Goal: Task Accomplishment & Management: Complete application form

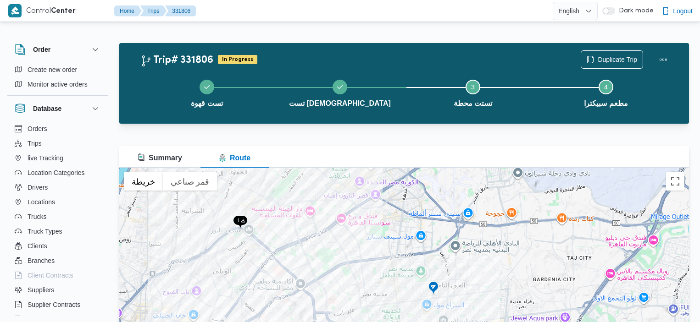
click at [44, 142] on button "Trips" at bounding box center [58, 143] width 94 height 15
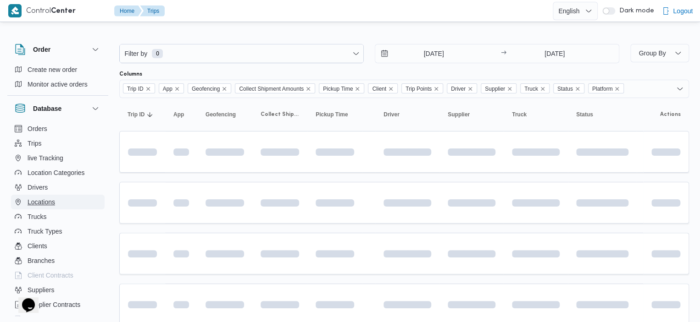
click at [53, 201] on span "Locations" at bounding box center [42, 202] width 28 height 11
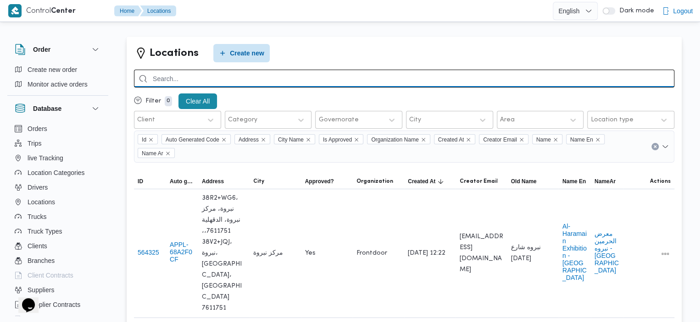
click at [339, 82] on input "search" at bounding box center [404, 79] width 540 height 18
type input "كابول"
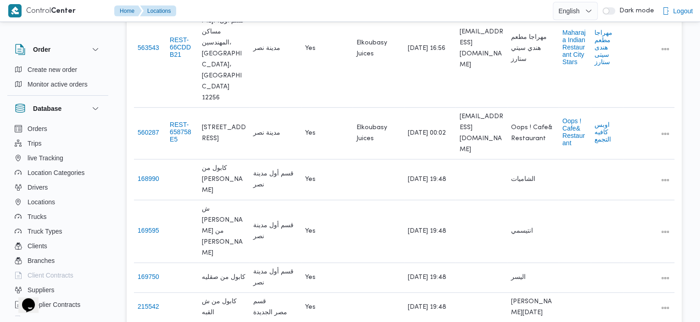
scroll to position [207, 0]
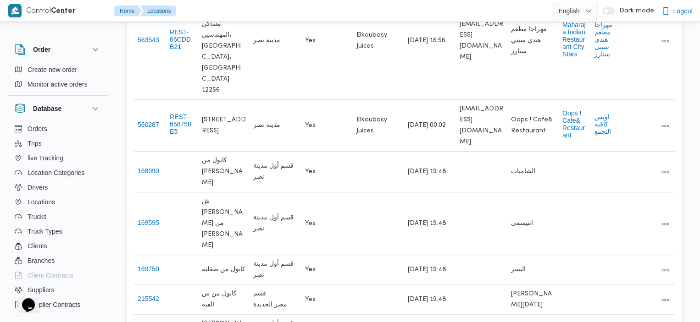
drag, startPoint x: 146, startPoint y: 138, endPoint x: 133, endPoint y: 169, distance: 33.3
click at [133, 169] on div "Locations Create new كابول Filter 0 Clear All Client Category Governorate City …" at bounding box center [404, 149] width 555 height 641
click at [147, 167] on button "168990" at bounding box center [149, 170] width 22 height 7
click at [150, 167] on button "168990" at bounding box center [149, 170] width 22 height 7
click at [660, 166] on button "All actions" at bounding box center [664, 171] width 11 height 11
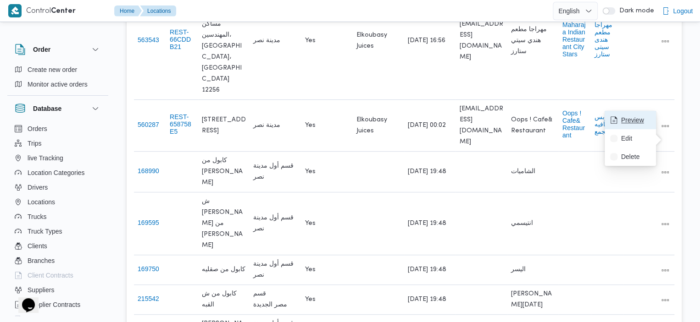
click at [637, 121] on span "Preview" at bounding box center [635, 119] width 29 height 7
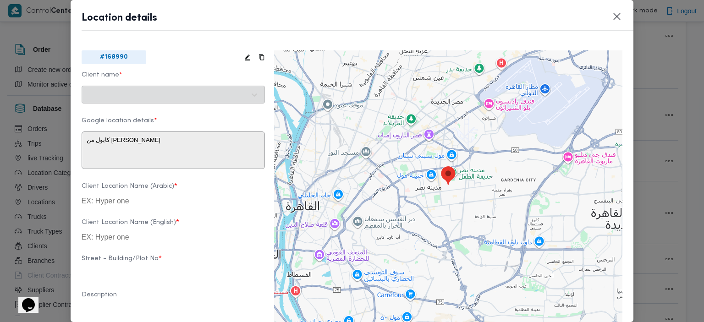
type textarea "4 كابول، المنطقة [GEOGRAPHIC_DATA]، [GEOGRAPHIC_DATA]، [GEOGRAPHIC_DATA]‬ 44503…"
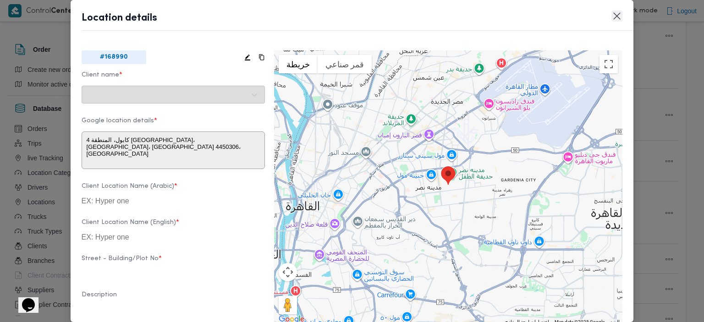
click at [616, 19] on button "Closes this modal window" at bounding box center [617, 16] width 11 height 11
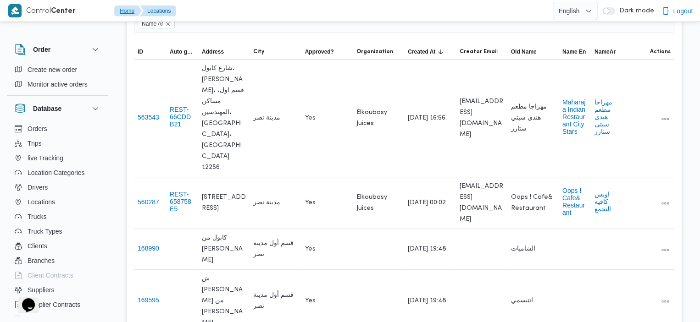
scroll to position [116, 0]
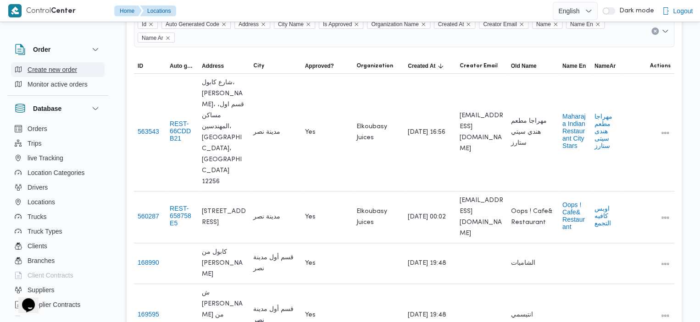
click at [73, 69] on span "Create new order" at bounding box center [53, 69] width 50 height 11
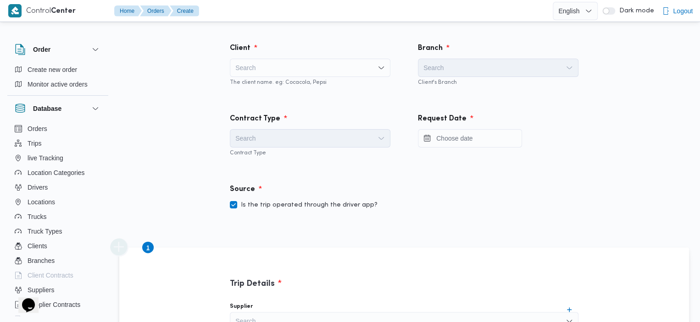
click at [314, 68] on div "Search" at bounding box center [310, 68] width 160 height 18
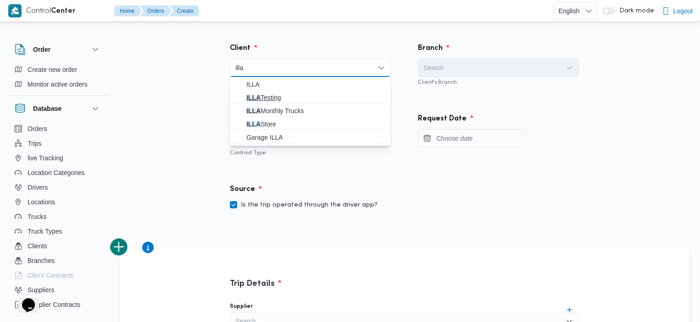
type input "illa"
click at [273, 100] on span "ILLA Testing" at bounding box center [315, 97] width 138 height 11
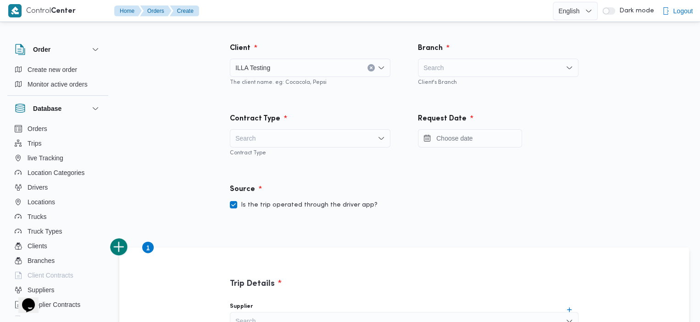
click at [486, 63] on div "Search" at bounding box center [498, 68] width 160 height 18
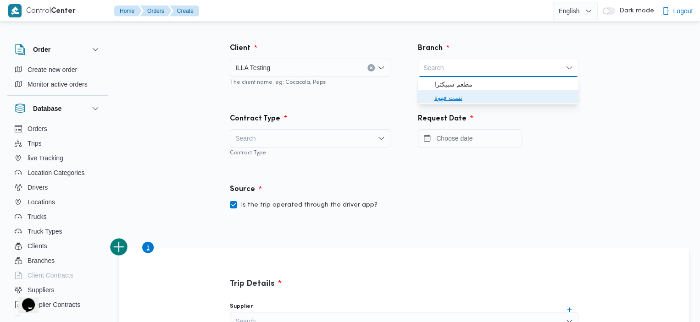
click at [442, 95] on span "تست قهوة" at bounding box center [503, 97] width 138 height 11
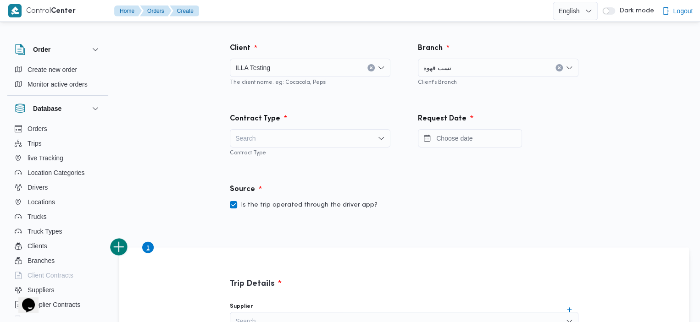
click at [325, 135] on div "Search" at bounding box center [310, 138] width 160 height 18
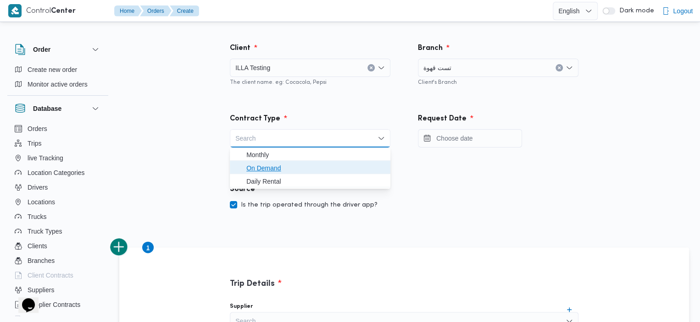
click at [287, 167] on span "On Demand" at bounding box center [315, 168] width 138 height 11
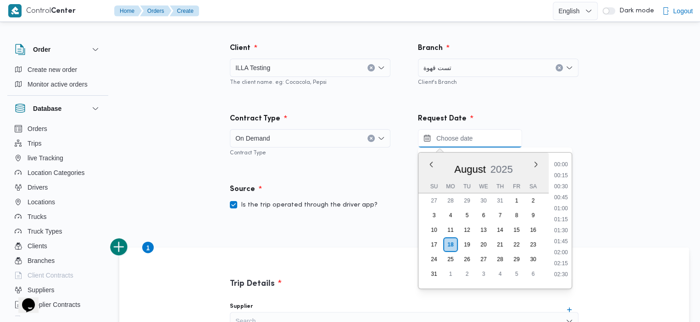
click at [482, 144] on input "Press the down key to enter a popover containing a calendar. Press the escape k…" at bounding box center [470, 138] width 104 height 18
click at [560, 228] on li "16:45" at bounding box center [560, 227] width 21 height 9
type input "[DATE] 16:45"
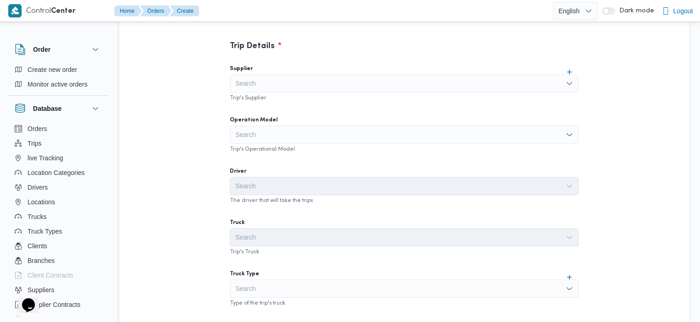
scroll to position [240, 0]
click at [455, 88] on div "Search" at bounding box center [404, 81] width 348 height 18
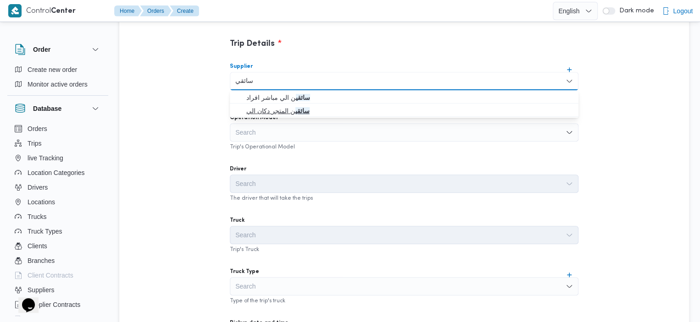
type input "سائقي"
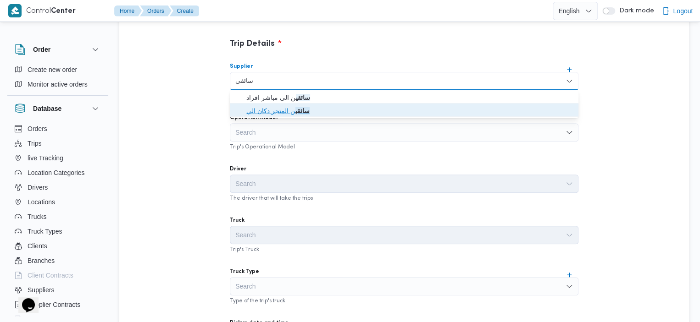
click at [333, 112] on span "سائقي ن المتجر دكان الي" at bounding box center [409, 110] width 326 height 11
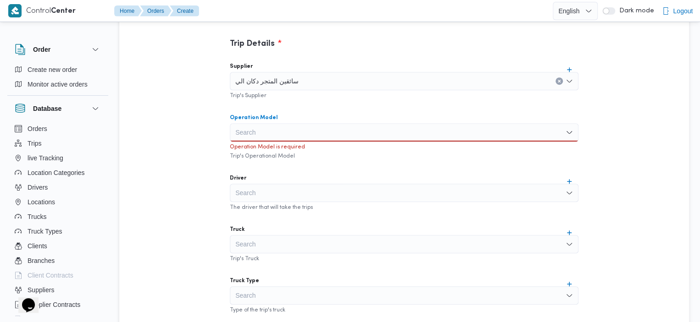
click at [309, 137] on div "Search" at bounding box center [404, 132] width 348 height 18
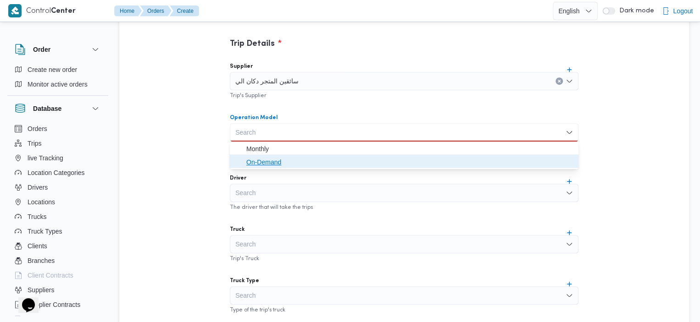
click at [258, 165] on span "On-Demand" at bounding box center [409, 162] width 326 height 11
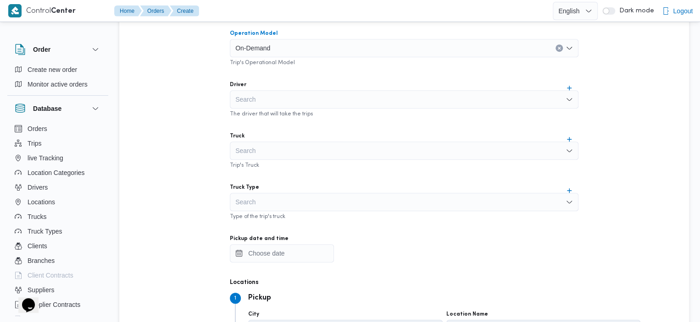
scroll to position [308, 0]
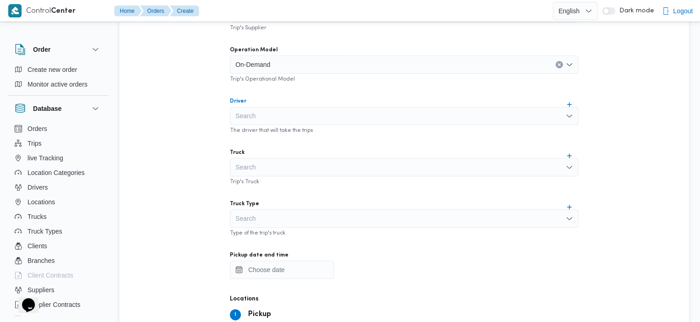
click at [465, 112] on div "Search" at bounding box center [404, 116] width 348 height 18
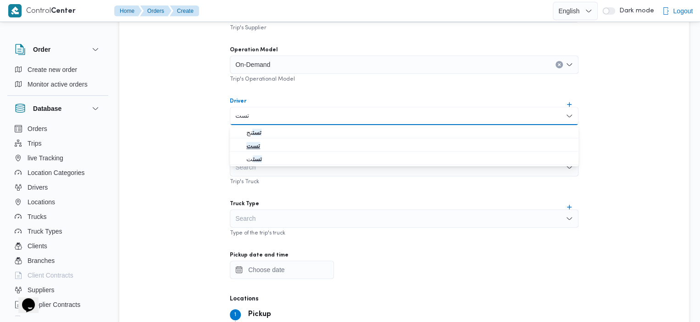
type input "تست"
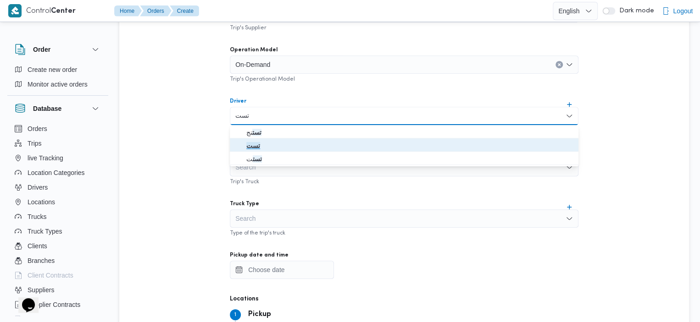
click at [284, 146] on span "تست" at bounding box center [409, 145] width 326 height 11
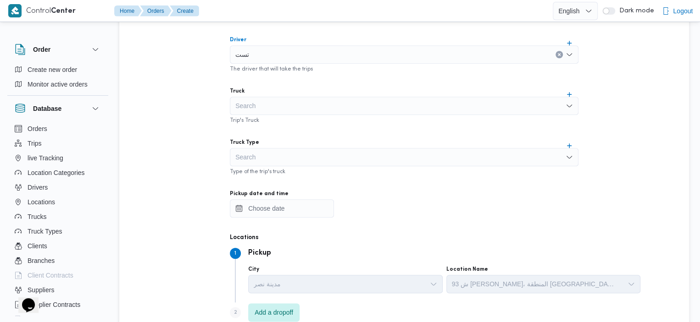
scroll to position [369, 0]
click at [483, 106] on div "Search" at bounding box center [404, 107] width 348 height 18
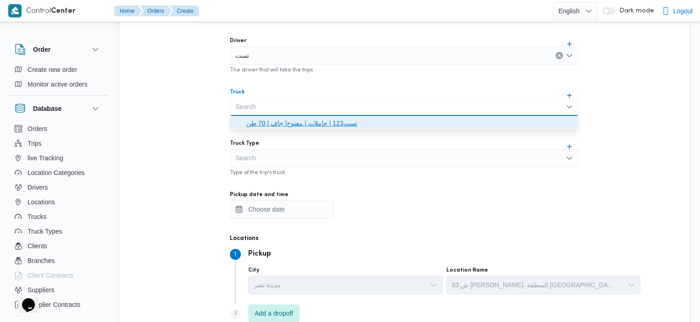
click at [385, 121] on span "تست123 | حاملات | مفتوح| جاف | 70 طن" at bounding box center [409, 123] width 326 height 11
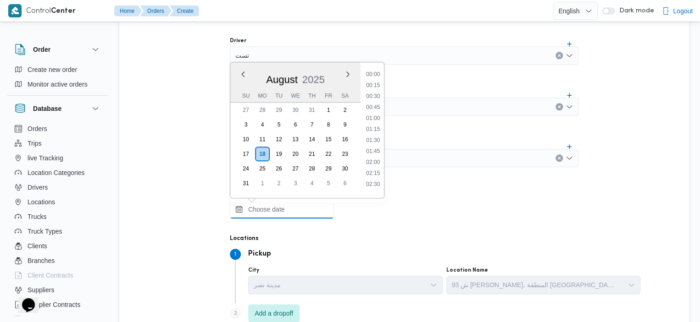
click at [287, 208] on input "Pickup date and time" at bounding box center [282, 209] width 104 height 18
click at [370, 181] on li "18:30" at bounding box center [372, 180] width 21 height 9
type input "[DATE] 18:30"
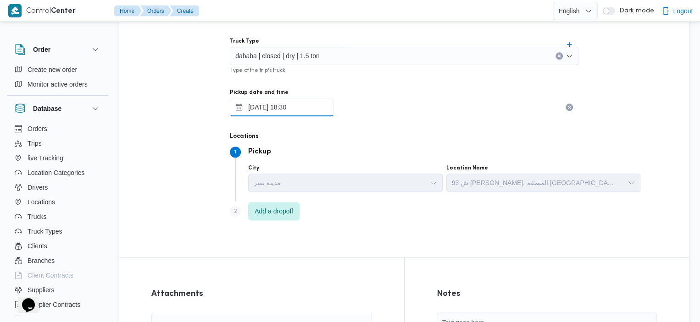
scroll to position [480, 0]
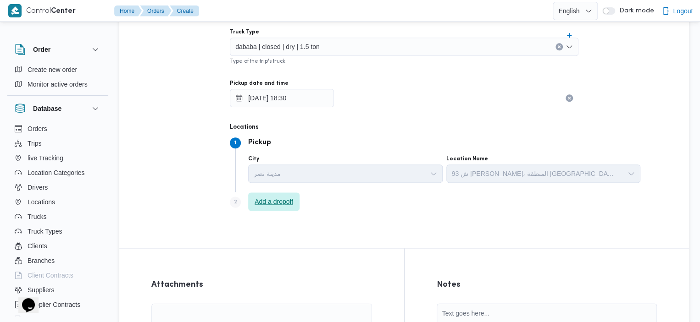
click at [285, 203] on span "Add a dropoff" at bounding box center [273, 201] width 39 height 11
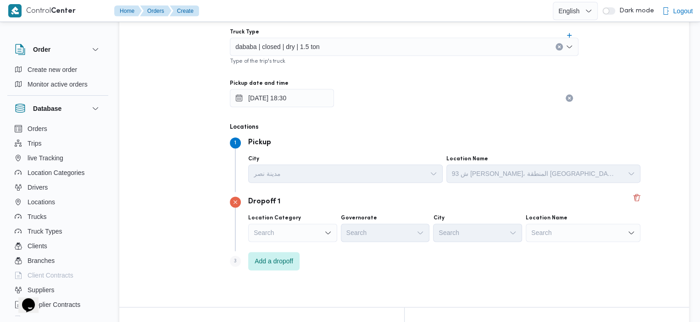
click at [291, 230] on div "Search" at bounding box center [292, 233] width 89 height 18
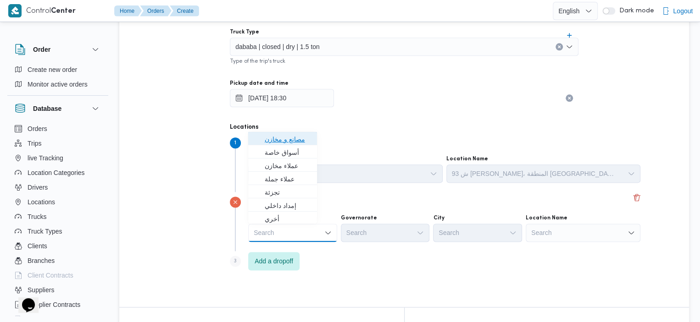
click at [297, 142] on span "مصانع و مخازن" at bounding box center [288, 139] width 47 height 11
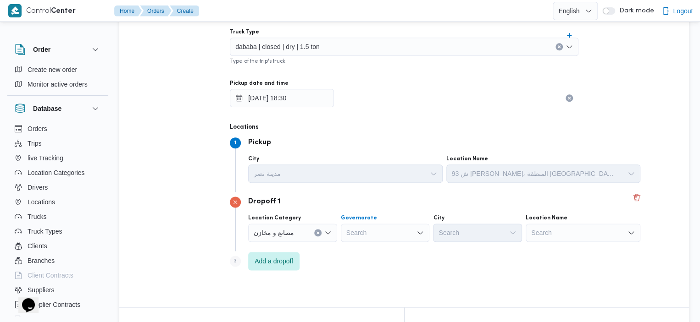
click at [377, 233] on div "Search" at bounding box center [385, 233] width 89 height 18
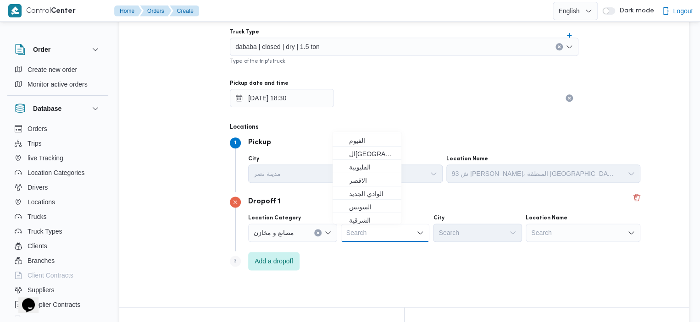
scroll to position [120, 0]
click at [375, 152] on span "ال[GEOGRAPHIC_DATA]" at bounding box center [372, 152] width 47 height 11
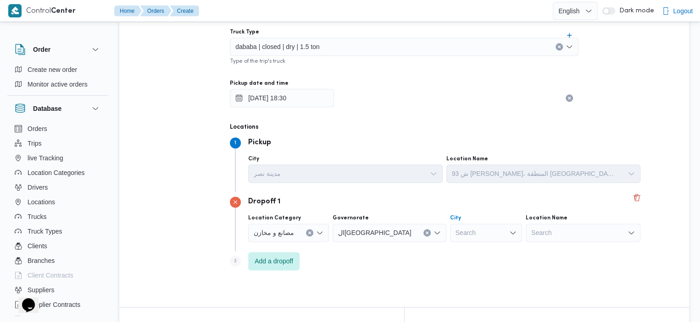
click at [450, 237] on div "Search" at bounding box center [486, 233] width 72 height 18
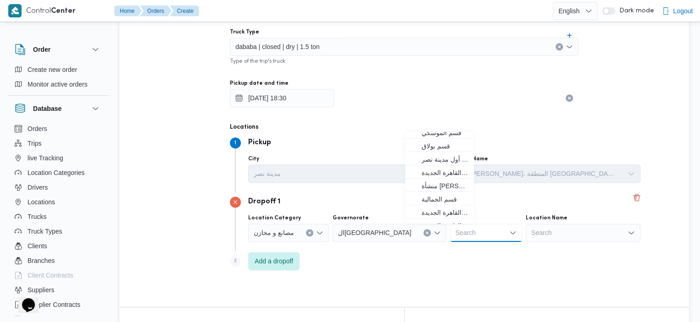
scroll to position [74, 0]
click at [453, 159] on span "قسم أول مدينة نصر" at bounding box center [444, 158] width 47 height 11
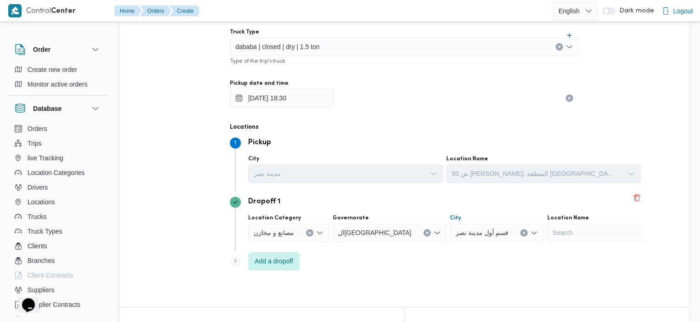
scroll to position [680, 0]
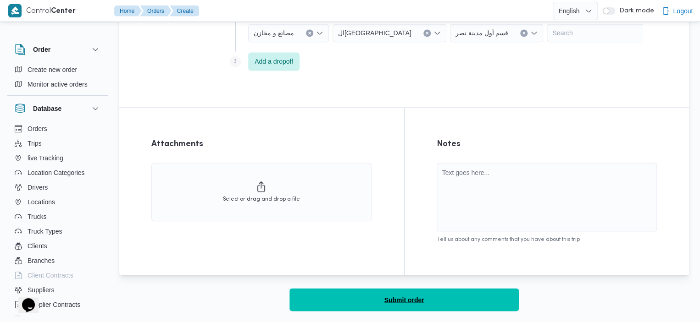
click at [446, 294] on button "Submit order" at bounding box center [403, 299] width 229 height 23
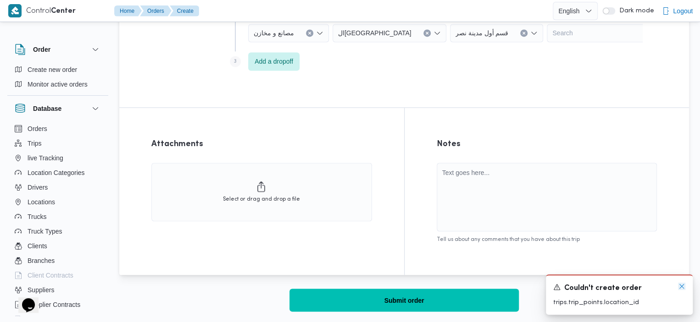
click at [681, 284] on icon "Dismiss toast" at bounding box center [681, 286] width 7 height 7
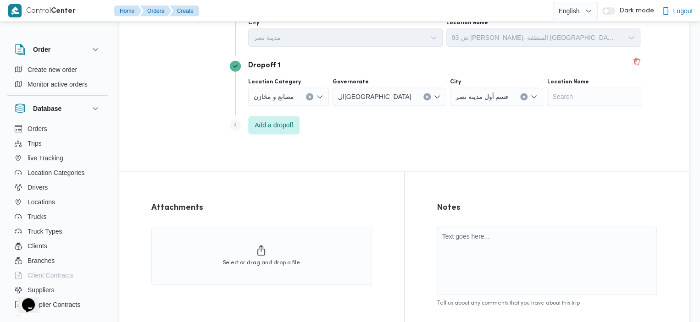
scroll to position [599, 0]
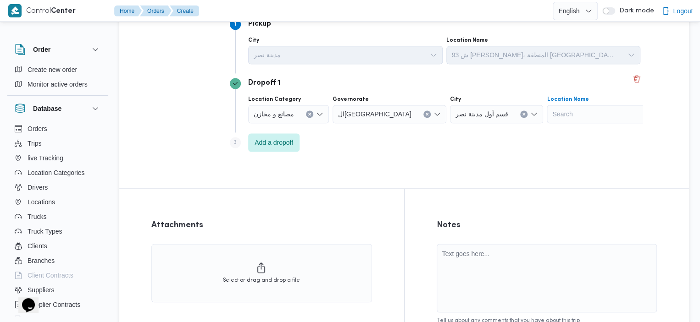
click at [568, 105] on div "Search" at bounding box center [603, 114] width 115 height 18
click at [464, 115] on div "قسم أول مدينة نصر" at bounding box center [497, 114] width 94 height 18
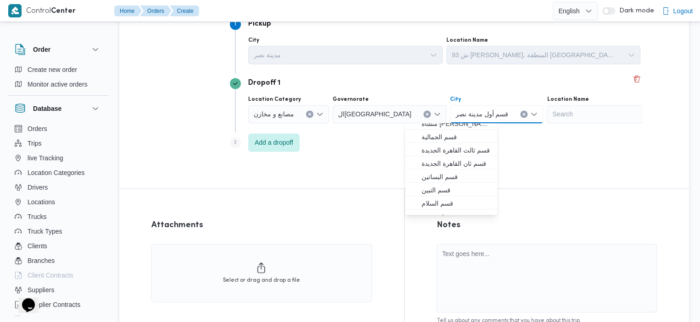
scroll to position [125, 0]
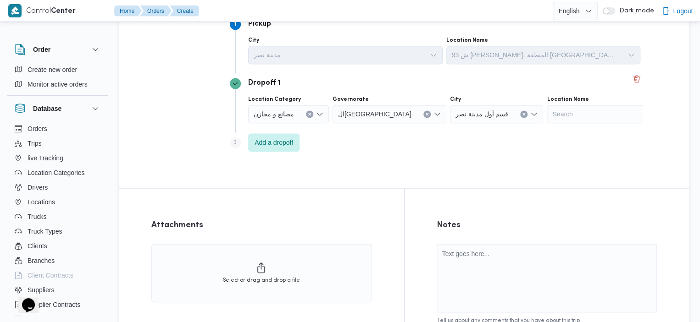
click at [583, 153] on div "Step 3 is disabled 3 Add a dropoff" at bounding box center [436, 144] width 413 height 24
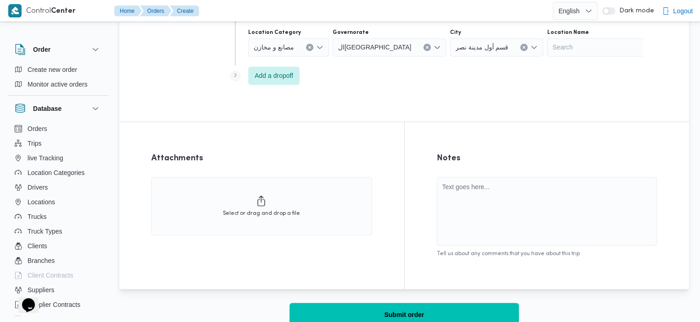
scroll to position [680, 0]
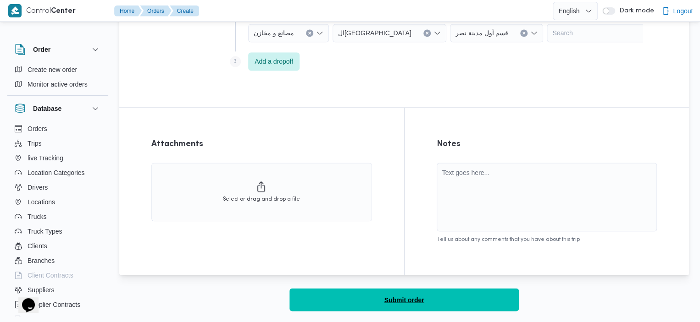
click at [497, 301] on button "Submit order" at bounding box center [403, 299] width 229 height 23
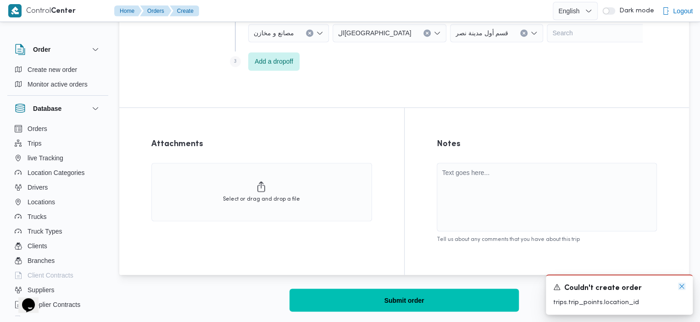
click at [679, 287] on icon "Dismiss toast" at bounding box center [681, 286] width 7 height 7
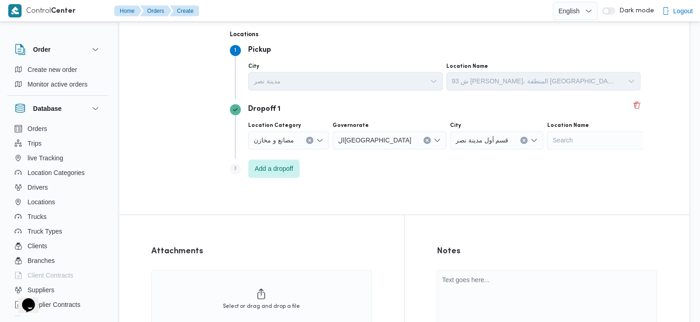
scroll to position [558, 0]
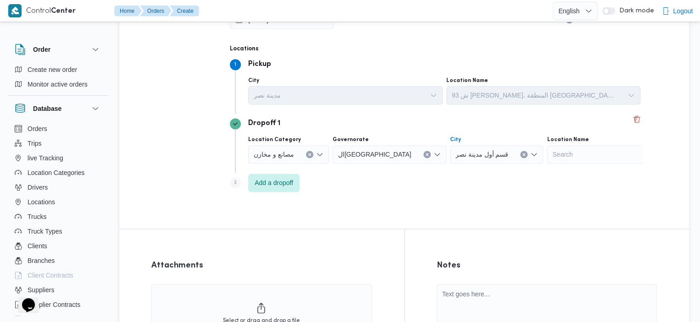
click at [523, 154] on icon "Clear input" at bounding box center [524, 154] width 2 height 2
click at [537, 184] on div "Step 3 is disabled 3 Add a dropoff" at bounding box center [436, 185] width 413 height 24
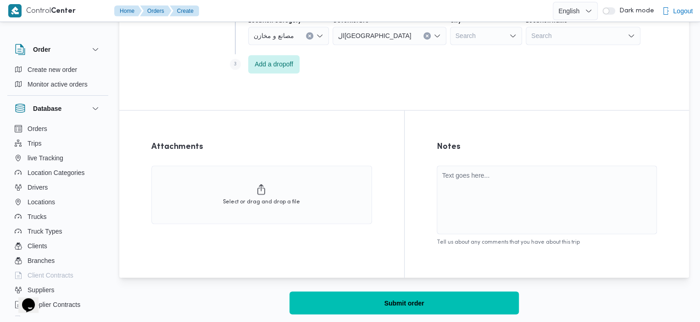
scroll to position [680, 0]
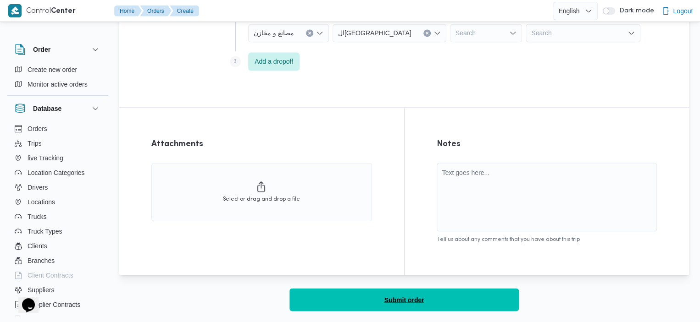
click at [498, 304] on button "Submit order" at bounding box center [403, 299] width 229 height 23
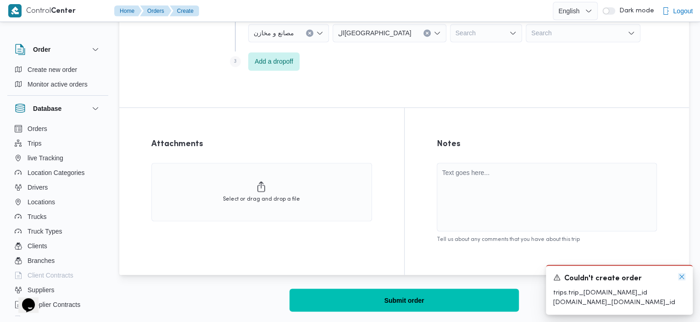
click at [679, 273] on icon "Dismiss toast" at bounding box center [681, 276] width 7 height 7
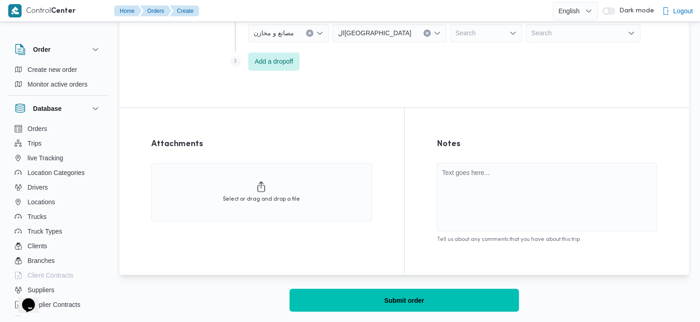
click at [308, 33] on icon "Clear input" at bounding box center [310, 33] width 4 height 4
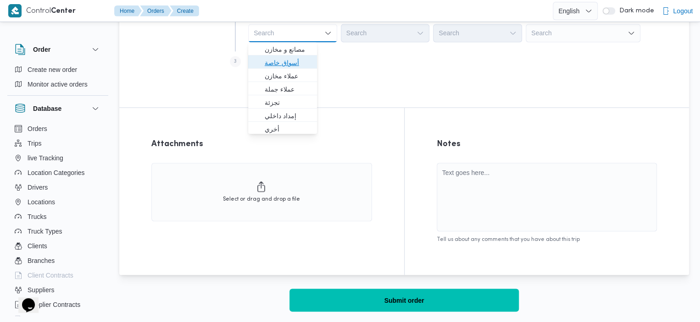
click at [297, 64] on span "أسواق خاصة" at bounding box center [288, 62] width 47 height 11
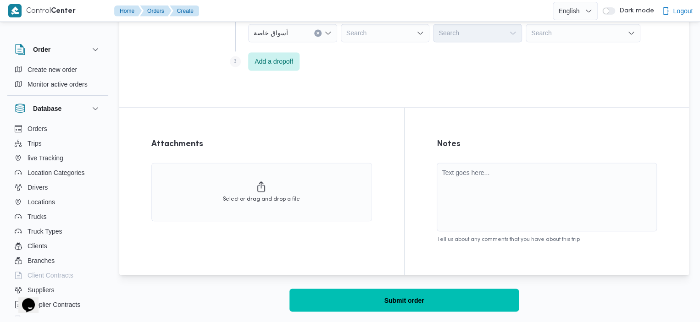
click at [361, 39] on div "Search" at bounding box center [385, 33] width 89 height 18
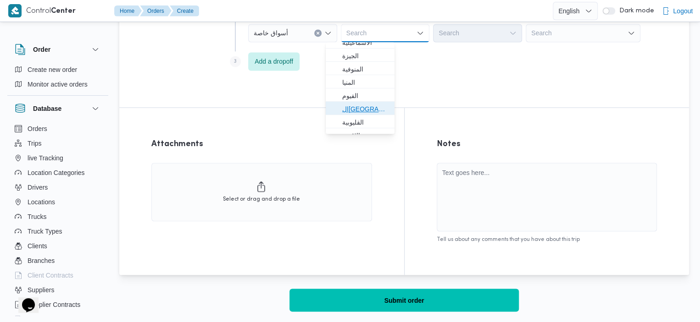
click at [359, 111] on span "ال[GEOGRAPHIC_DATA]" at bounding box center [365, 109] width 47 height 11
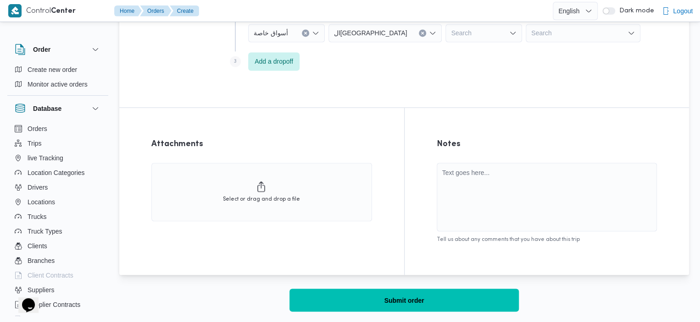
click at [445, 35] on div "Search" at bounding box center [483, 33] width 77 height 18
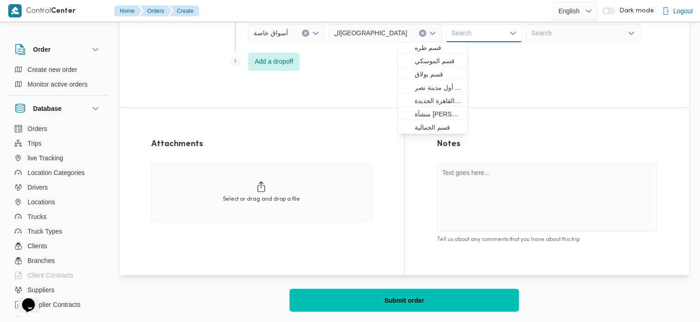
scroll to position [56, 0]
click at [436, 84] on span "قسم أول مدينة نصر" at bounding box center [437, 86] width 47 height 11
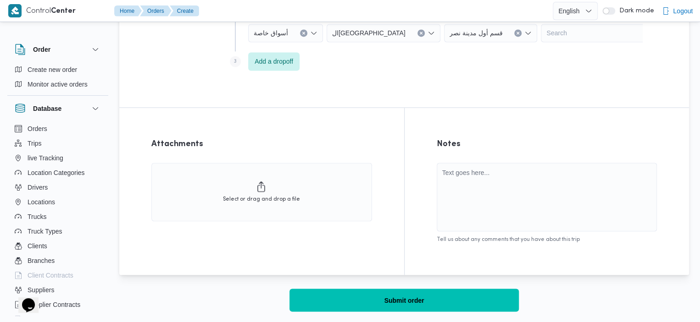
click at [541, 34] on div "Search" at bounding box center [598, 33] width 115 height 18
click at [514, 31] on button "Clear input" at bounding box center [517, 32] width 7 height 7
click at [419, 31] on button "Clear input" at bounding box center [422, 32] width 7 height 7
click at [316, 32] on icon "Clear input" at bounding box center [317, 33] width 2 height 2
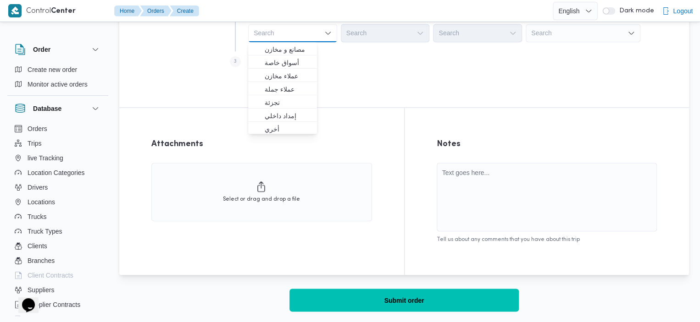
click at [303, 32] on div "Search" at bounding box center [292, 33] width 89 height 18
click at [303, 50] on span "مصانع و مخازن" at bounding box center [288, 49] width 47 height 11
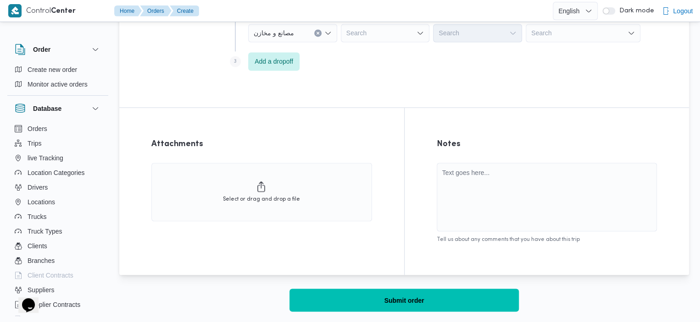
click at [525, 33] on div "Search" at bounding box center [582, 33] width 115 height 18
click at [352, 36] on div "Search" at bounding box center [385, 33] width 89 height 18
click at [545, 39] on div "Search" at bounding box center [582, 33] width 115 height 18
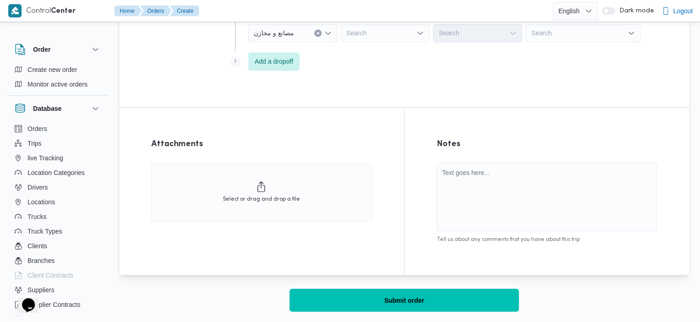
click at [316, 33] on icon "Clear input" at bounding box center [317, 33] width 2 height 2
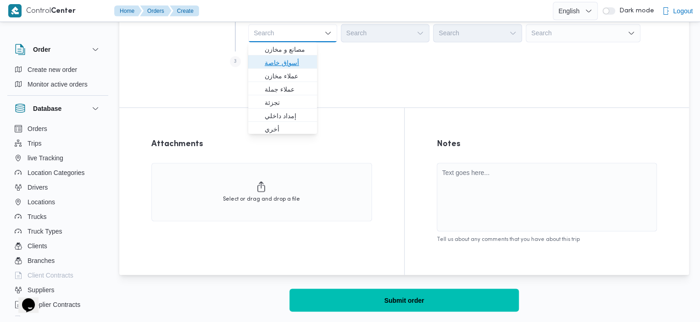
click at [294, 64] on span "أسواق خاصة" at bounding box center [288, 62] width 47 height 11
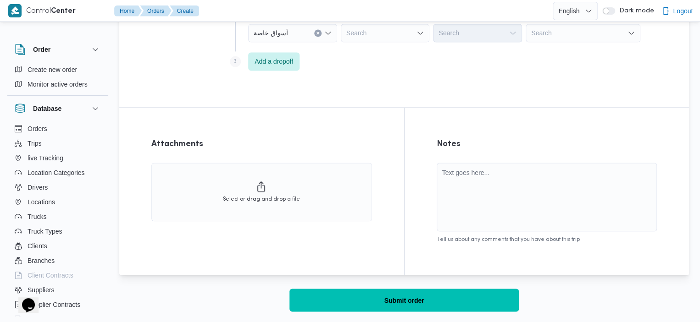
click at [525, 32] on div "Search" at bounding box center [582, 33] width 115 height 18
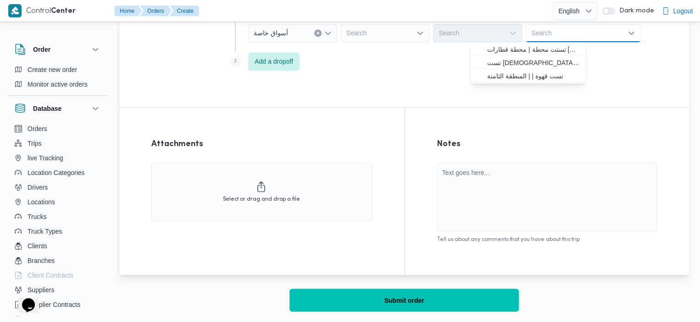
click at [525, 32] on div "Search Combo box. Selected. Combo box input. Search. Type some text or, to disp…" at bounding box center [582, 33] width 115 height 18
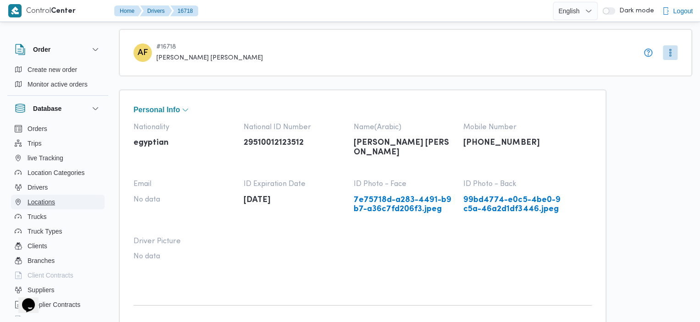
click at [52, 204] on span "Locations" at bounding box center [42, 202] width 28 height 11
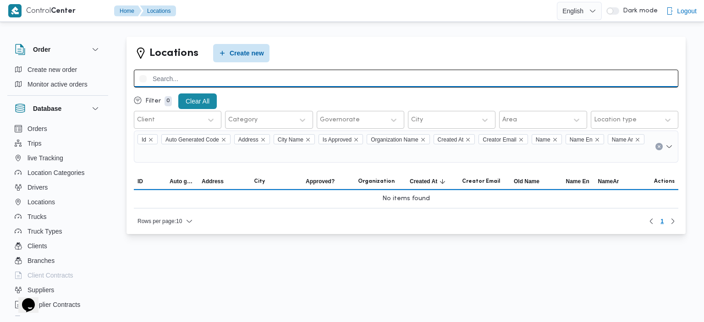
click at [274, 84] on input "search" at bounding box center [406, 79] width 545 height 18
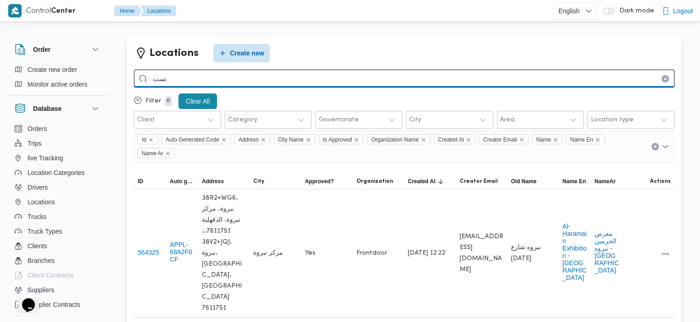
type input "تست"
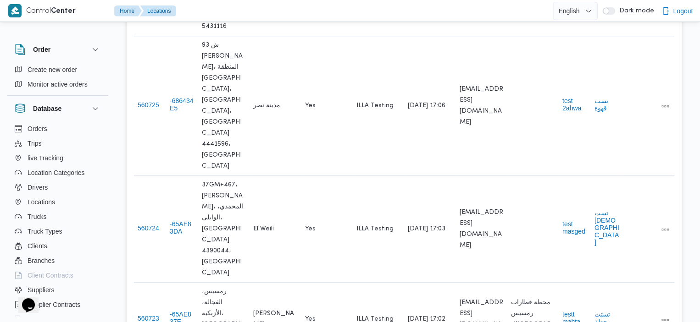
scroll to position [451, 0]
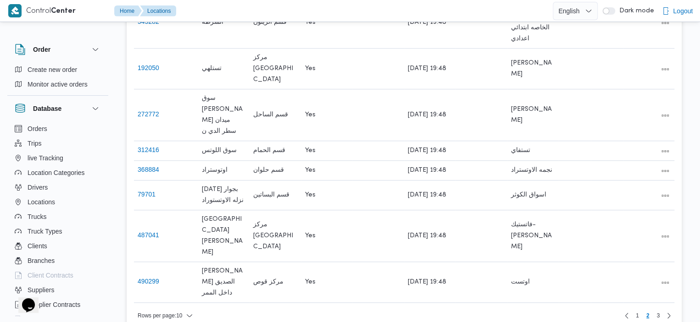
scroll to position [242, 0]
click at [638, 310] on span "1" at bounding box center [637, 315] width 11 height 11
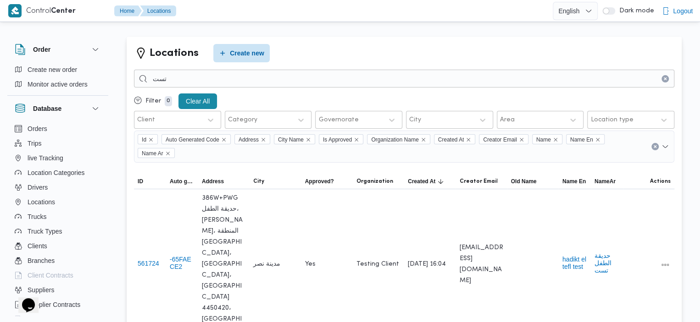
click at [665, 79] on icon "Clear input" at bounding box center [664, 78] width 2 height 2
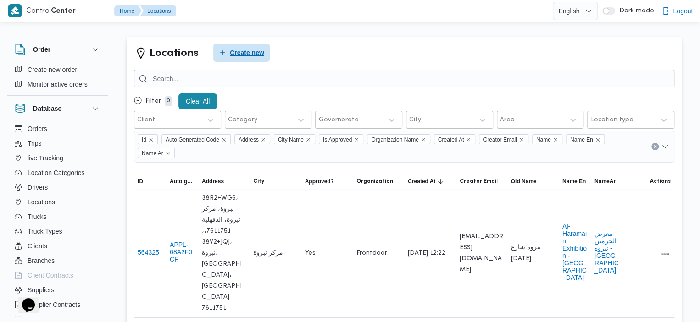
click at [259, 54] on span "Create new" at bounding box center [247, 52] width 34 height 11
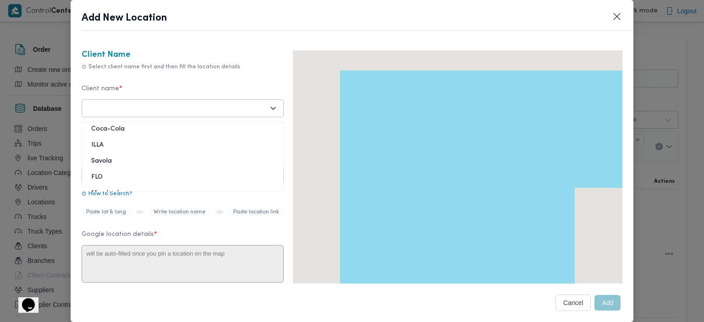
click at [238, 115] on div "Select Client Name" at bounding box center [183, 108] width 198 height 17
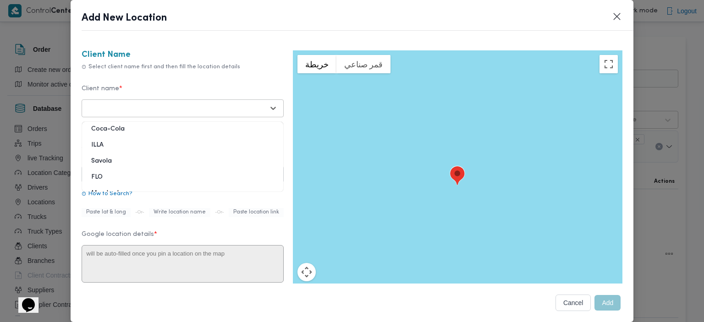
click at [171, 107] on div at bounding box center [174, 108] width 179 height 9
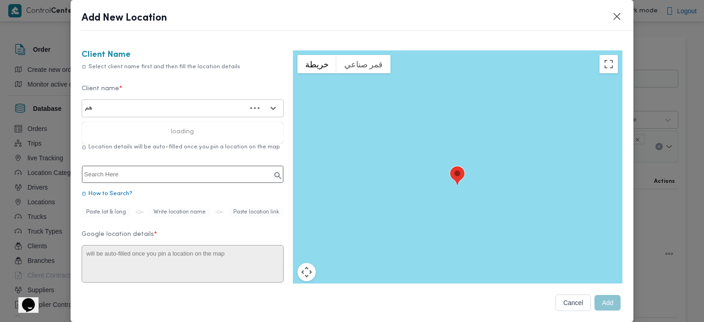
type input "ه"
type input "illa test"
click at [118, 128] on div "ILLA Testing" at bounding box center [182, 133] width 201 height 16
click at [189, 179] on input "text" at bounding box center [182, 174] width 201 height 17
type input ";"
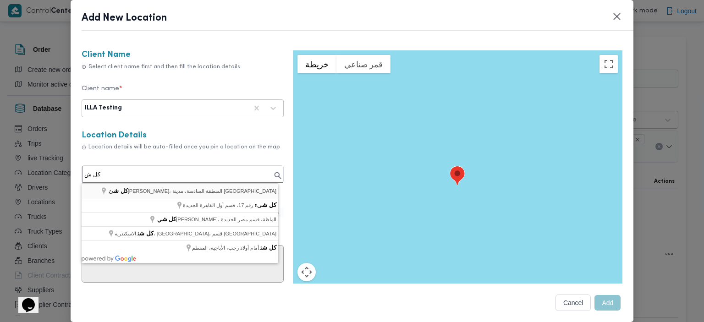
type input "كل شئ، مصطفى النحاس، المنطقة السادسة، مدينة نصر"
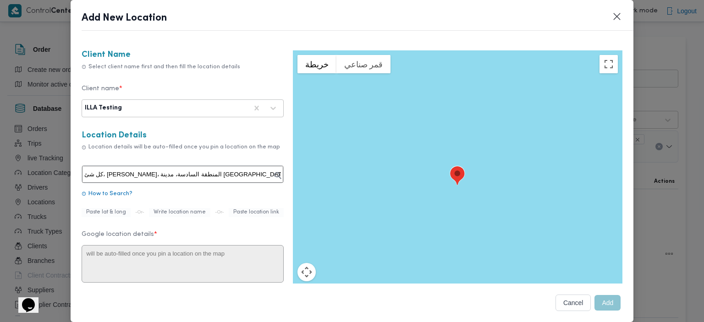
type textarea "50 مصطفى النحاس، المنطقة السادسة، مدينة نصر، محافظة القاهرة‬ 4450309"
type input "كل شئ"
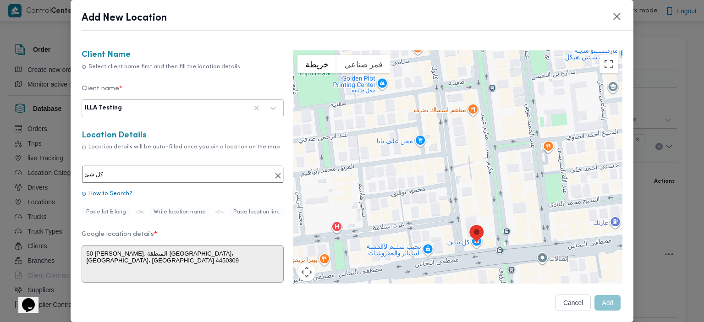
click at [275, 177] on icon at bounding box center [278, 176] width 6 height 6
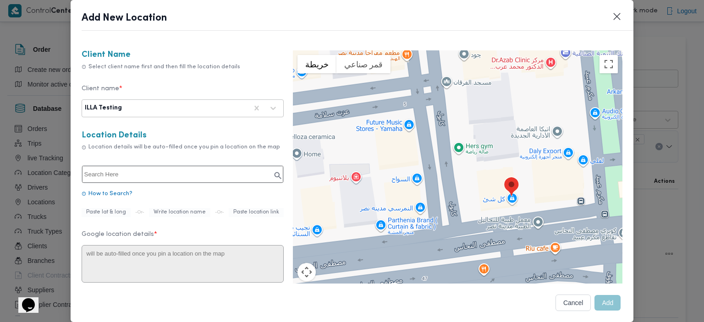
click at [405, 129] on div "للتنقّل، يُرجى الضغط على مفاتيح الأسهم." at bounding box center [458, 187] width 330 height 275
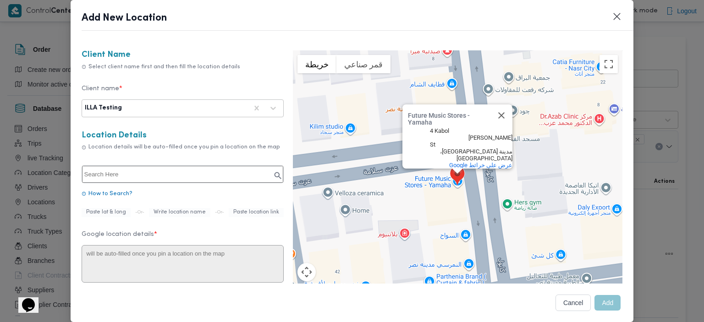
type textarea "3 عزت سلامة، المنطقة السادسة، مدينة نصر، محافظة القاهرة‬ 4450302، مصر"
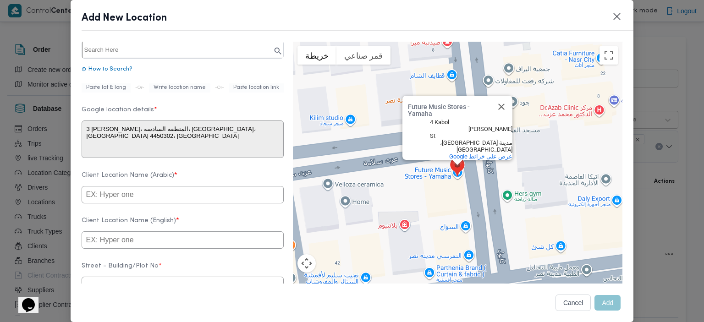
scroll to position [123, 0]
drag, startPoint x: 637, startPoint y: 185, endPoint x: 640, endPoint y: 194, distance: 9.6
click at [640, 194] on div "Add New Location Client Name Select client name first and then fill the locatio…" at bounding box center [352, 161] width 704 height 322
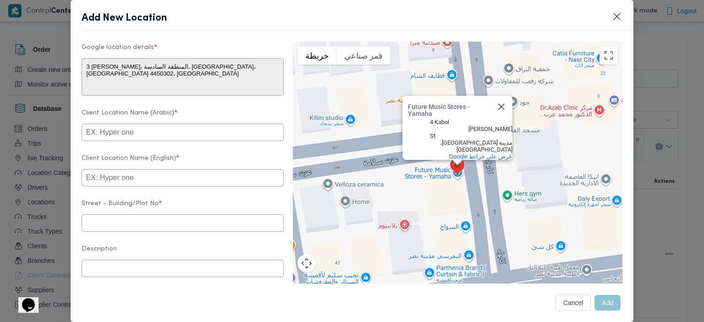
scroll to position [191, 0]
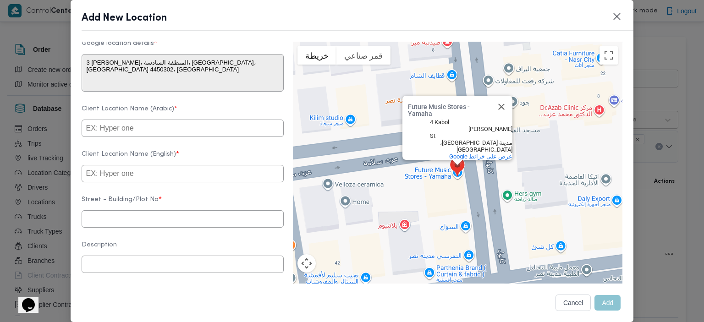
click at [157, 131] on input "text" at bounding box center [183, 128] width 202 height 17
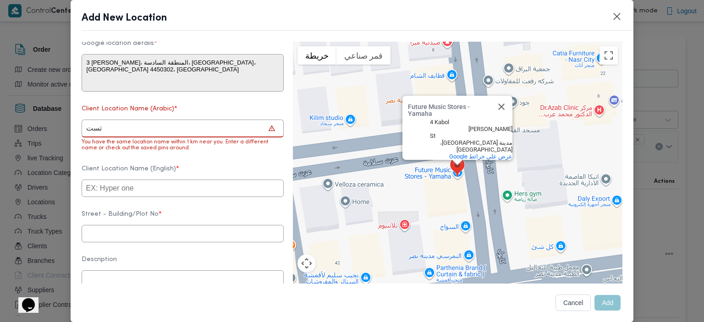
type input "تست"
click at [105, 193] on input "text" at bounding box center [183, 188] width 202 height 17
type input "test"
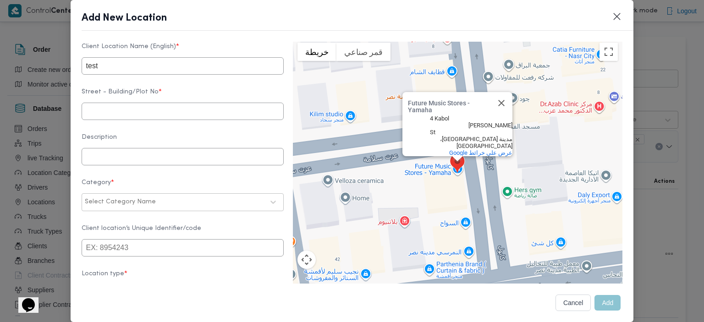
scroll to position [315, 0]
click at [192, 115] on input "text" at bounding box center [183, 110] width 202 height 17
type input "4 شارع كابول"
click at [176, 206] on div at bounding box center [211, 201] width 106 height 9
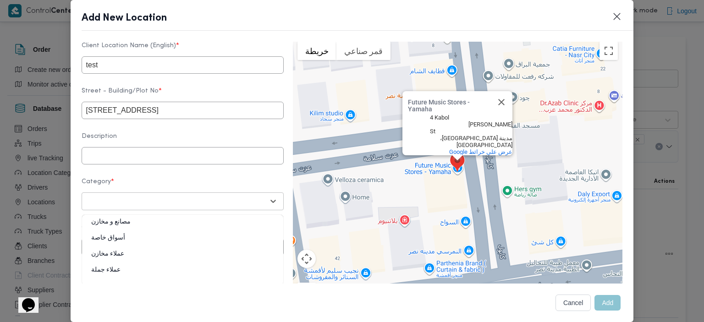
click at [131, 250] on div "أسواق خاصة" at bounding box center [182, 242] width 201 height 16
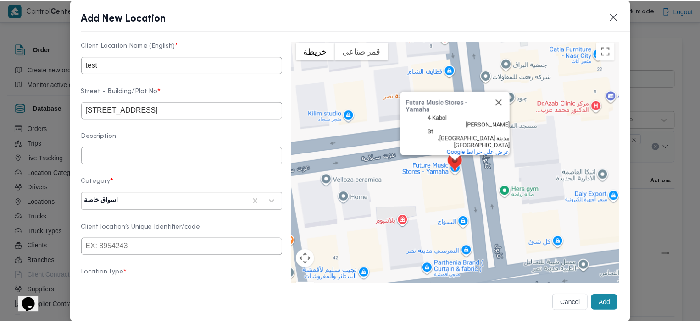
scroll to position [355, 0]
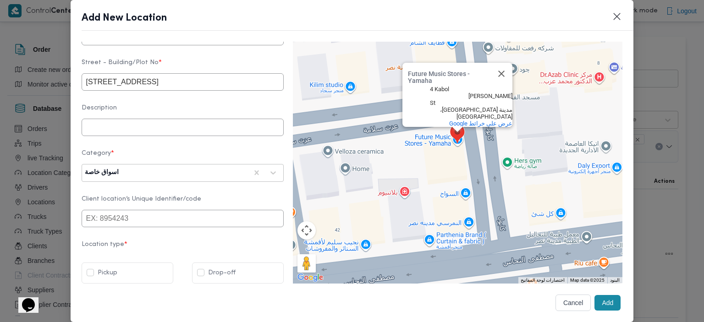
click at [565, 308] on button "Cancel" at bounding box center [574, 303] width 36 height 17
